Goal: Information Seeking & Learning: Learn about a topic

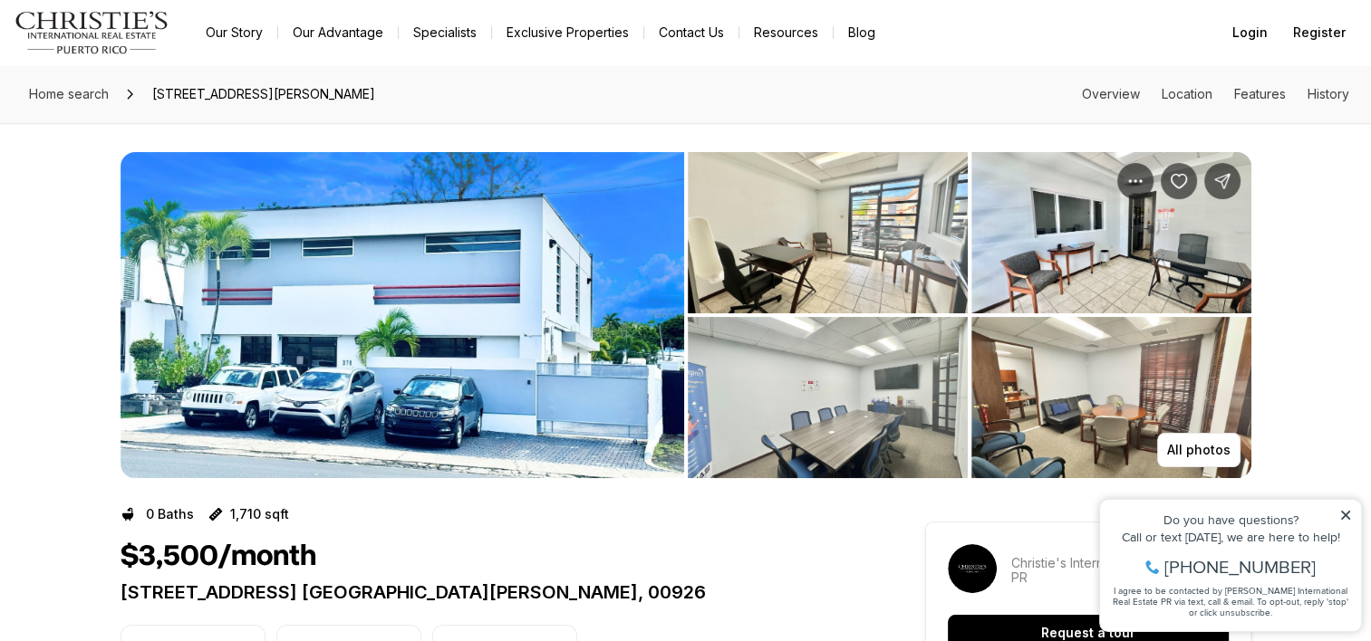
click at [834, 273] on img "View image gallery" at bounding box center [828, 232] width 280 height 161
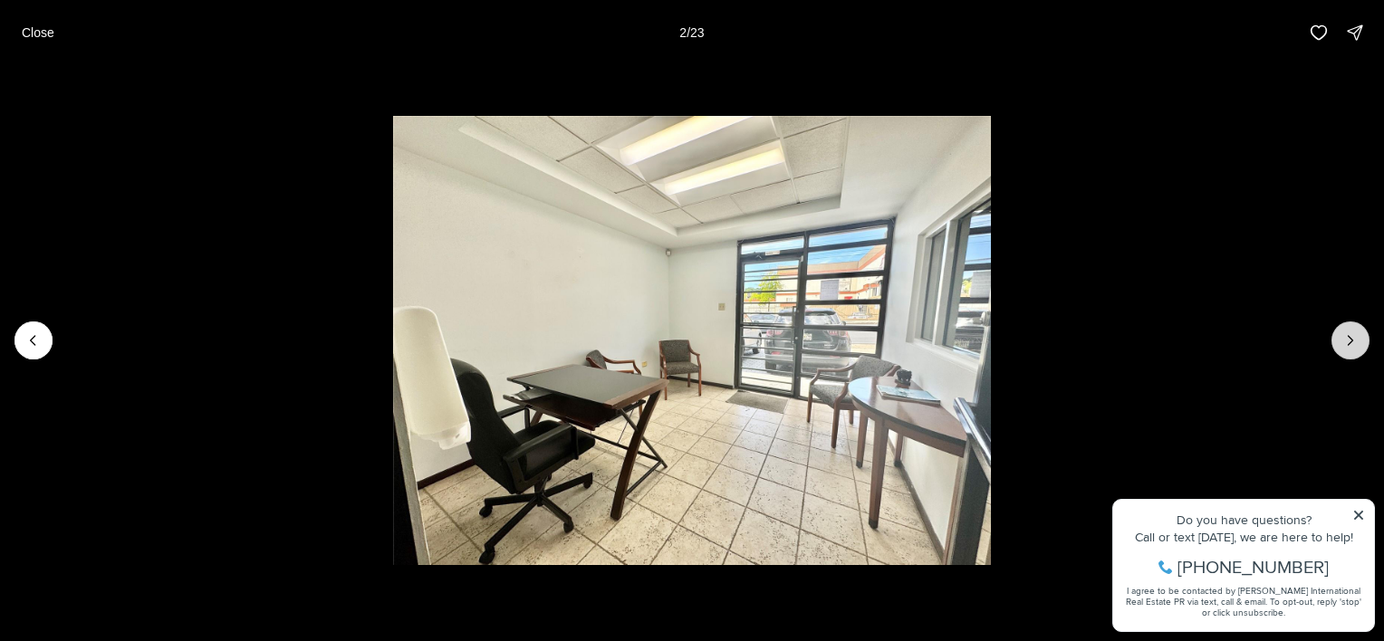
click at [1349, 344] on icon "Next slide" at bounding box center [1351, 340] width 5 height 9
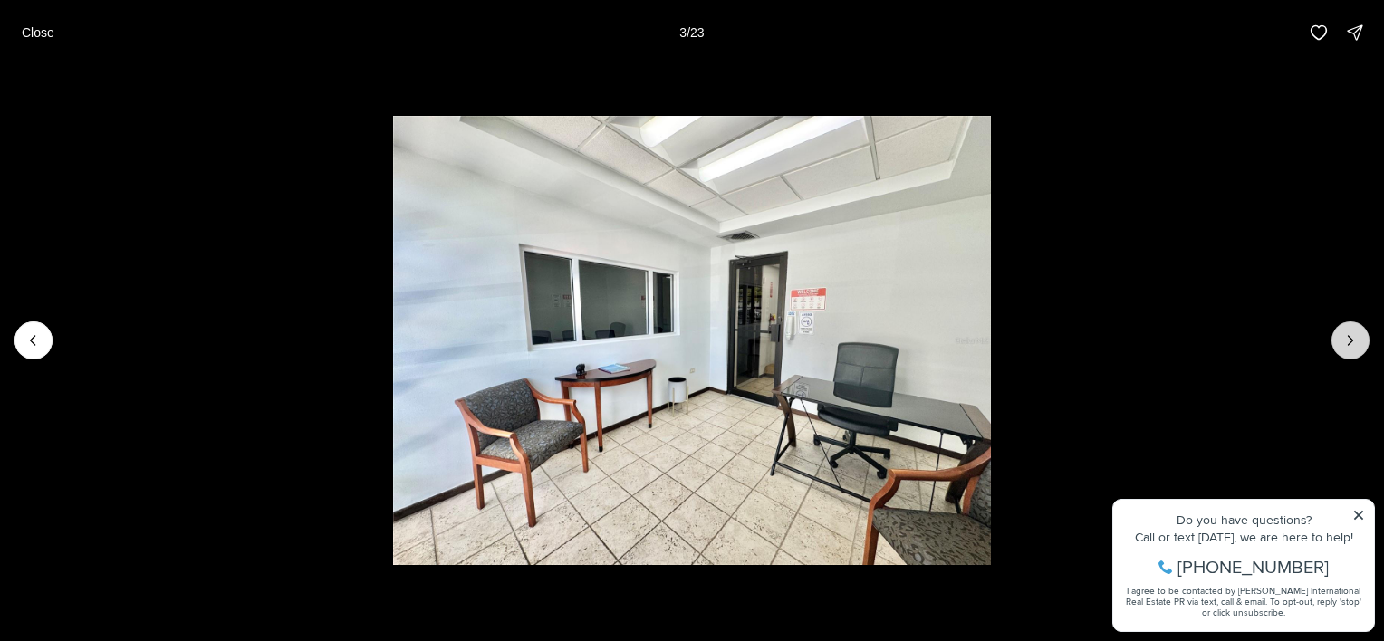
click at [1349, 344] on icon "Next slide" at bounding box center [1351, 340] width 5 height 9
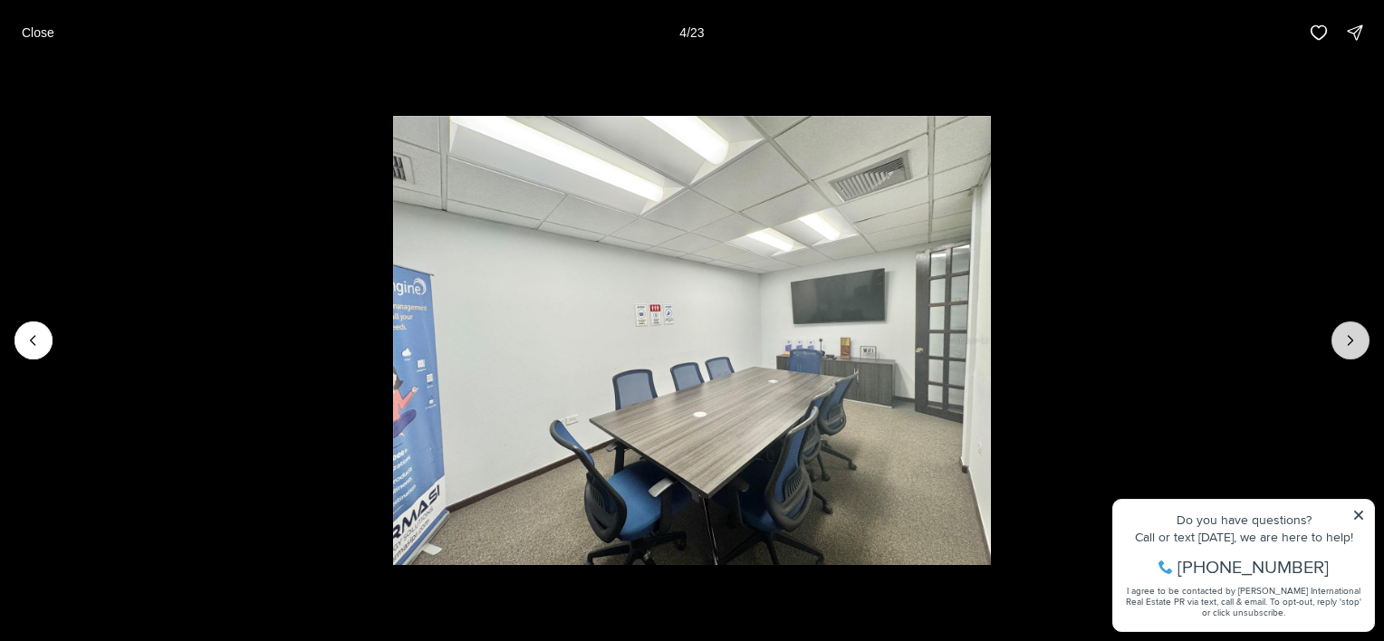
click at [1349, 344] on icon "Next slide" at bounding box center [1351, 340] width 5 height 9
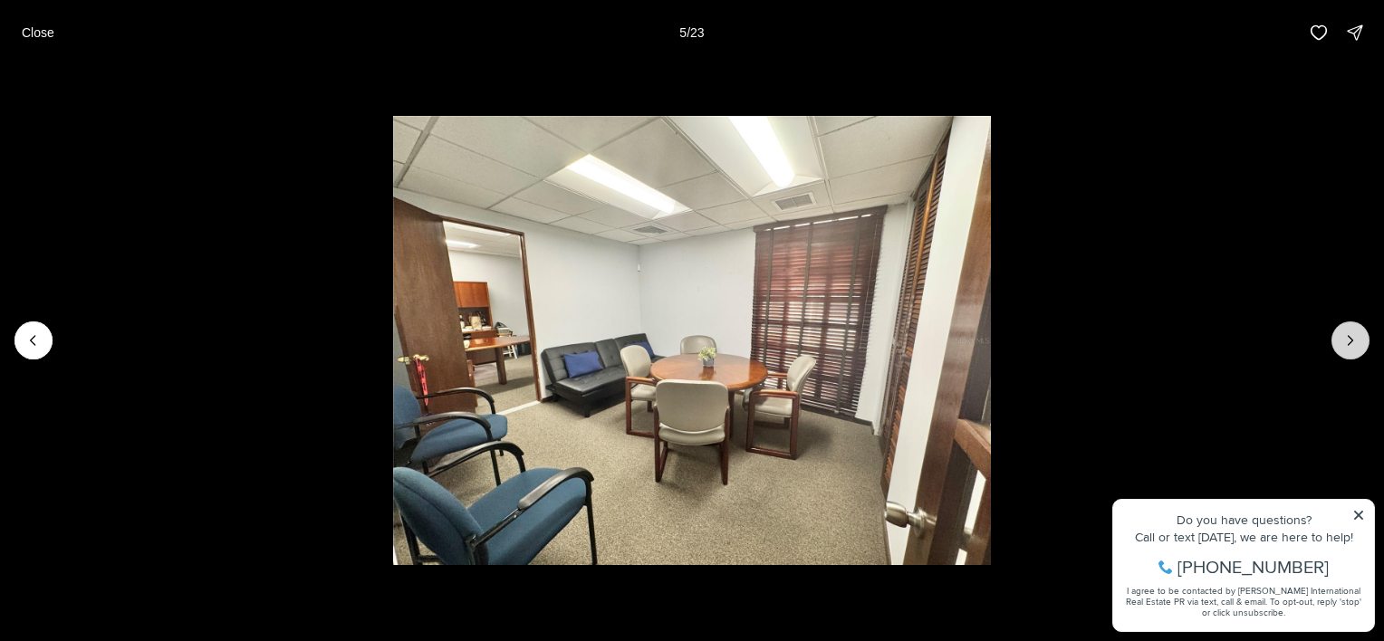
click at [1349, 344] on icon "Next slide" at bounding box center [1351, 340] width 5 height 9
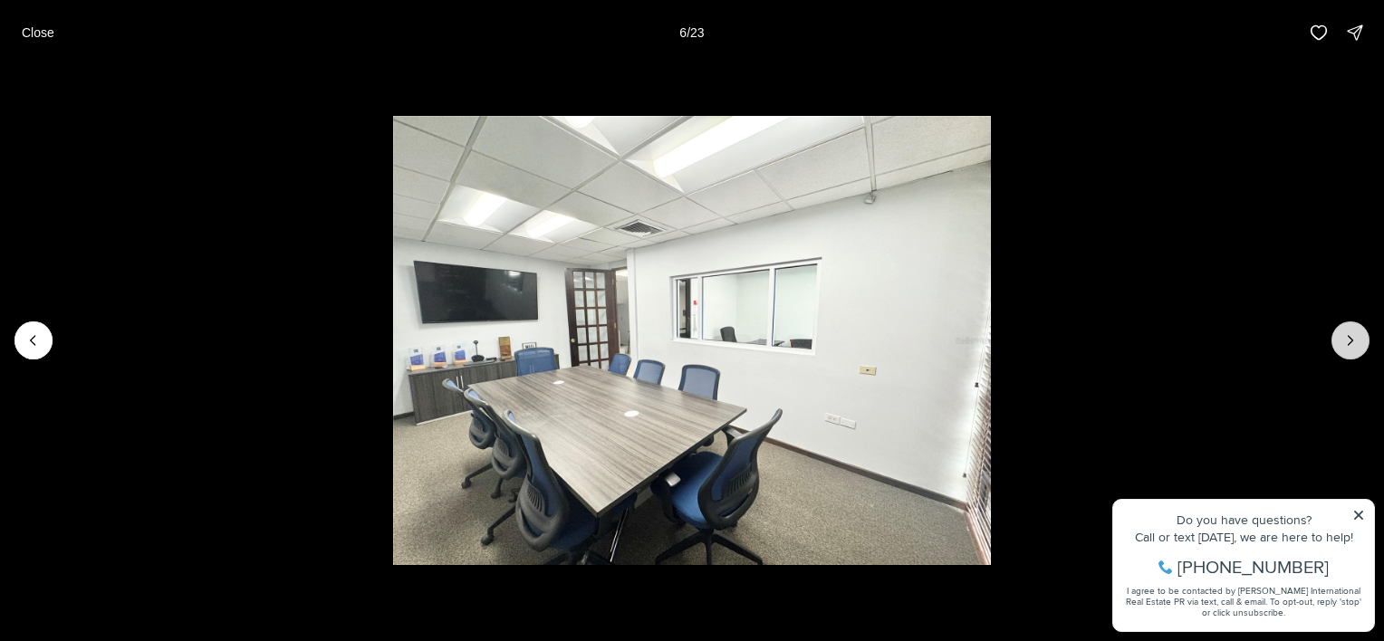
click at [1349, 344] on icon "Next slide" at bounding box center [1351, 340] width 5 height 9
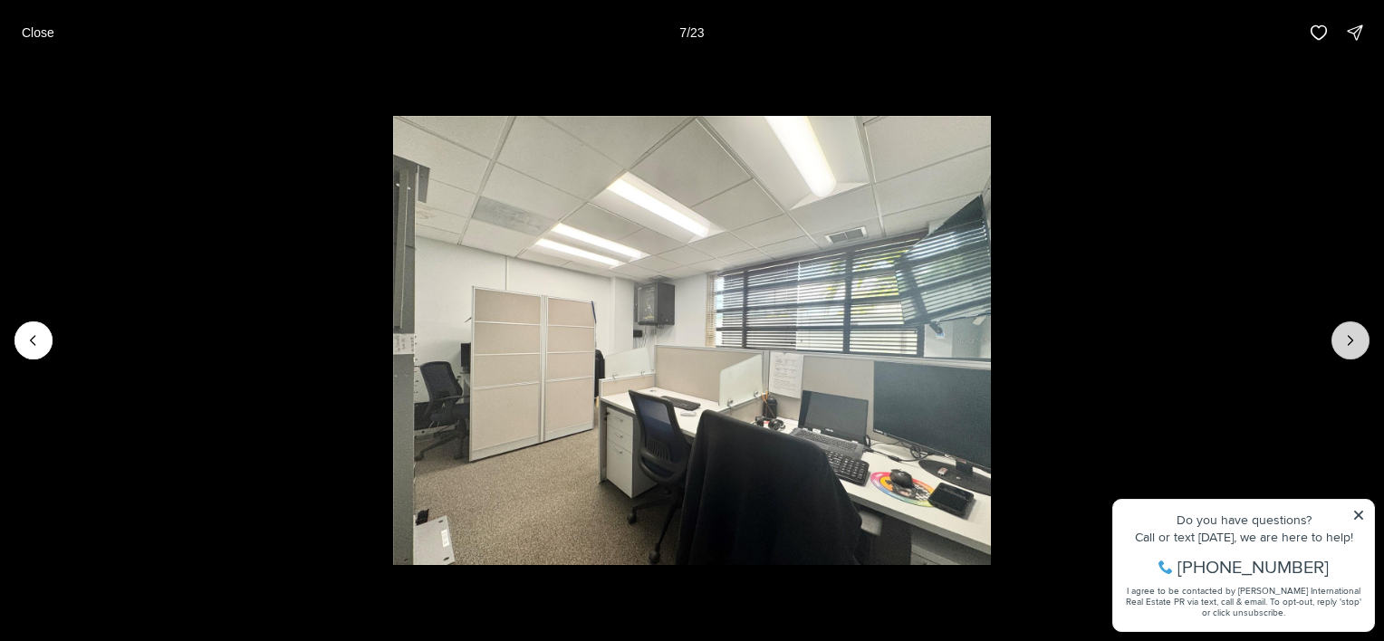
click at [1349, 344] on icon "Next slide" at bounding box center [1351, 340] width 5 height 9
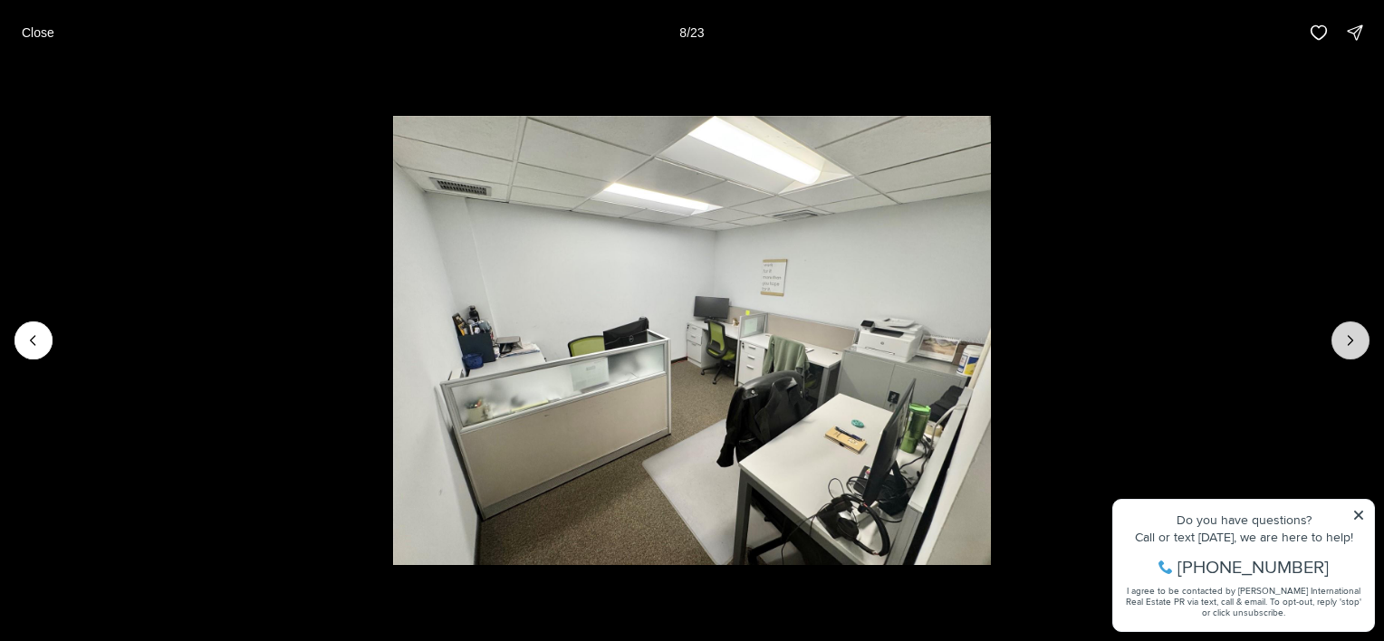
click at [1349, 344] on icon "Next slide" at bounding box center [1351, 340] width 5 height 9
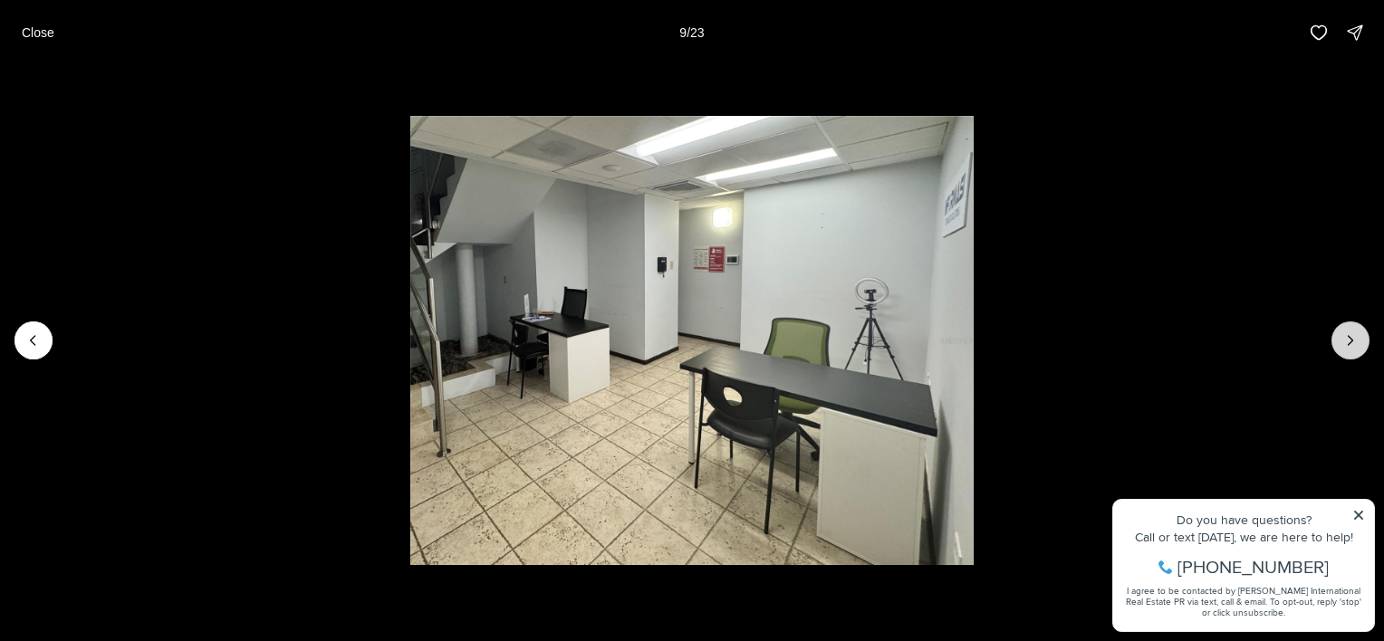
click at [1349, 344] on icon "Next slide" at bounding box center [1351, 340] width 5 height 9
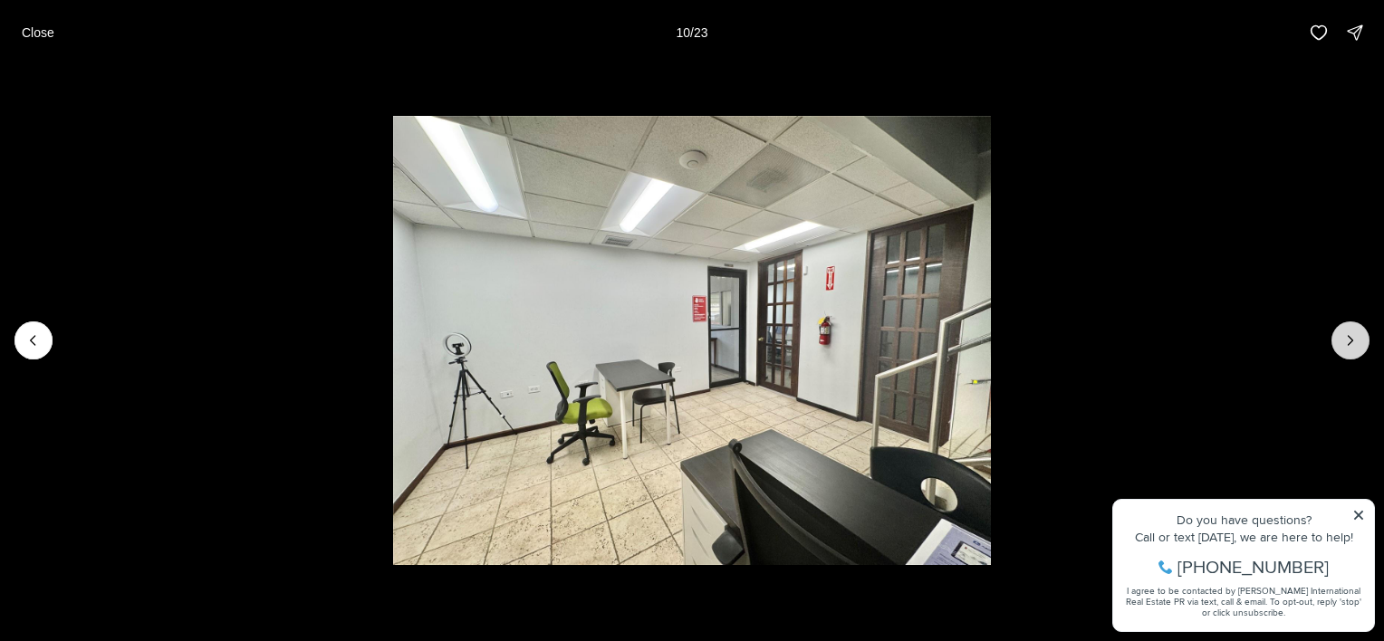
click at [1349, 344] on icon "Next slide" at bounding box center [1351, 340] width 5 height 9
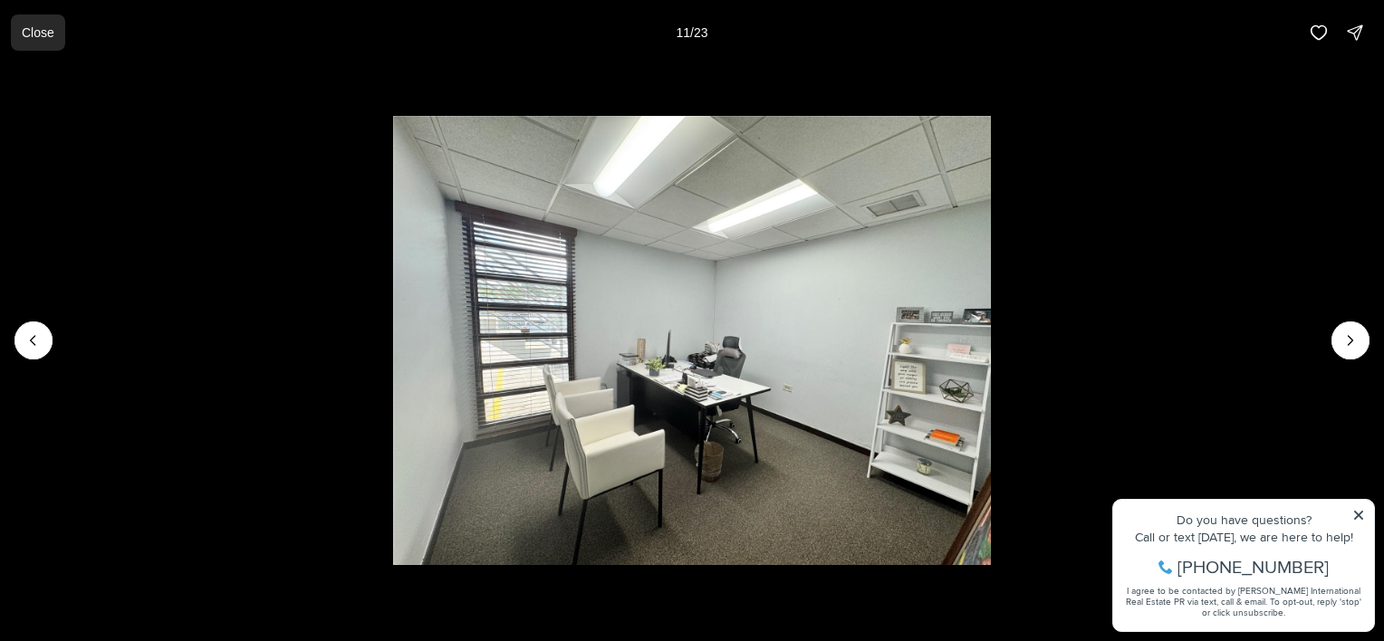
click at [50, 34] on p "Close" at bounding box center [38, 32] width 33 height 14
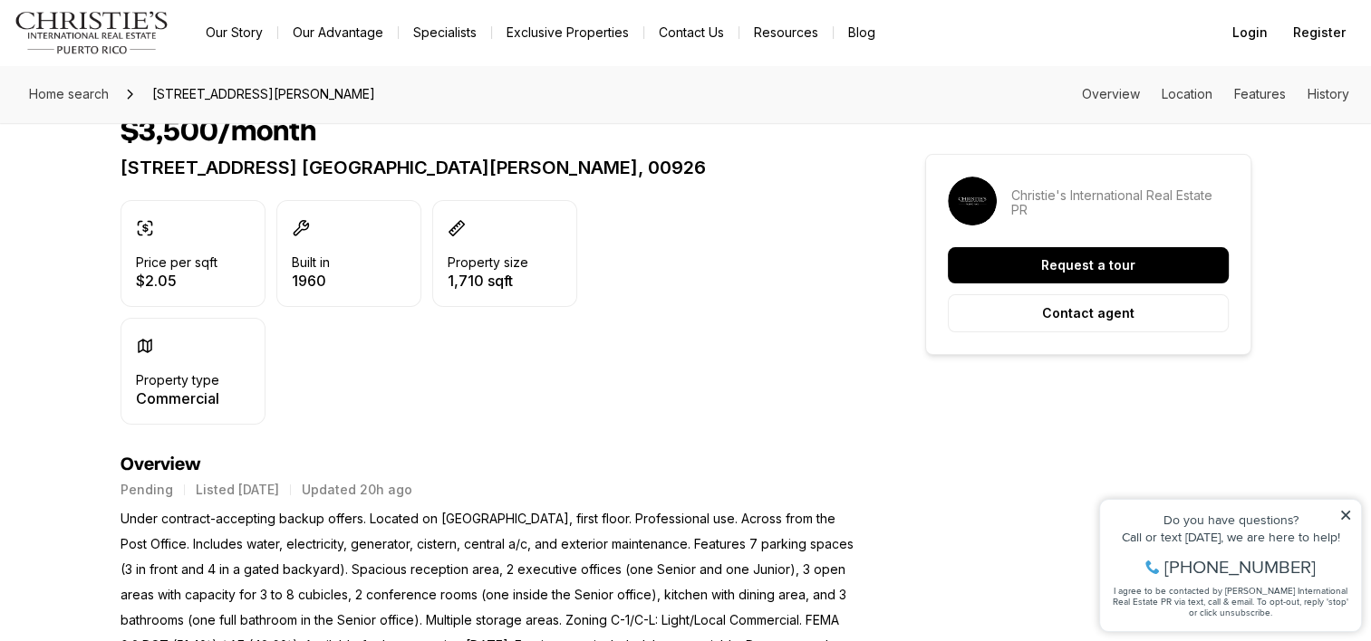
scroll to position [422, 0]
